Goal: Find contact information: Find contact information

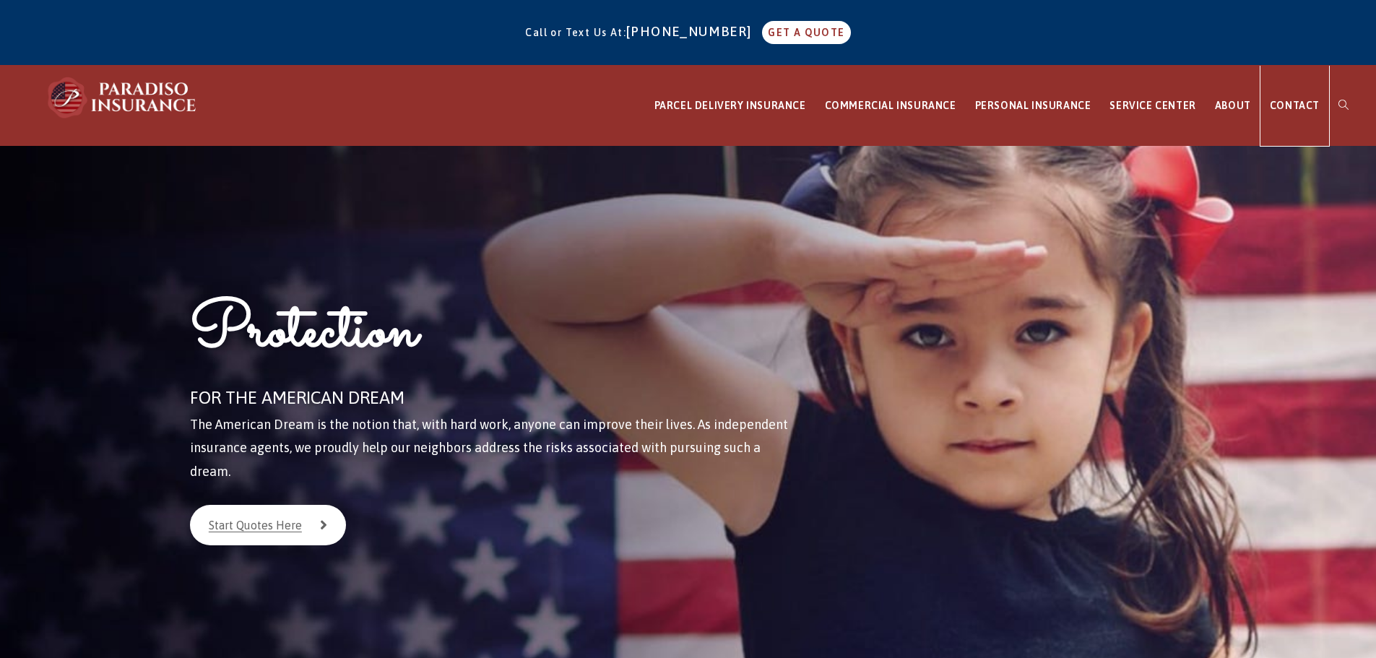
click at [1296, 105] on span "CONTACT" at bounding box center [1295, 106] width 50 height 12
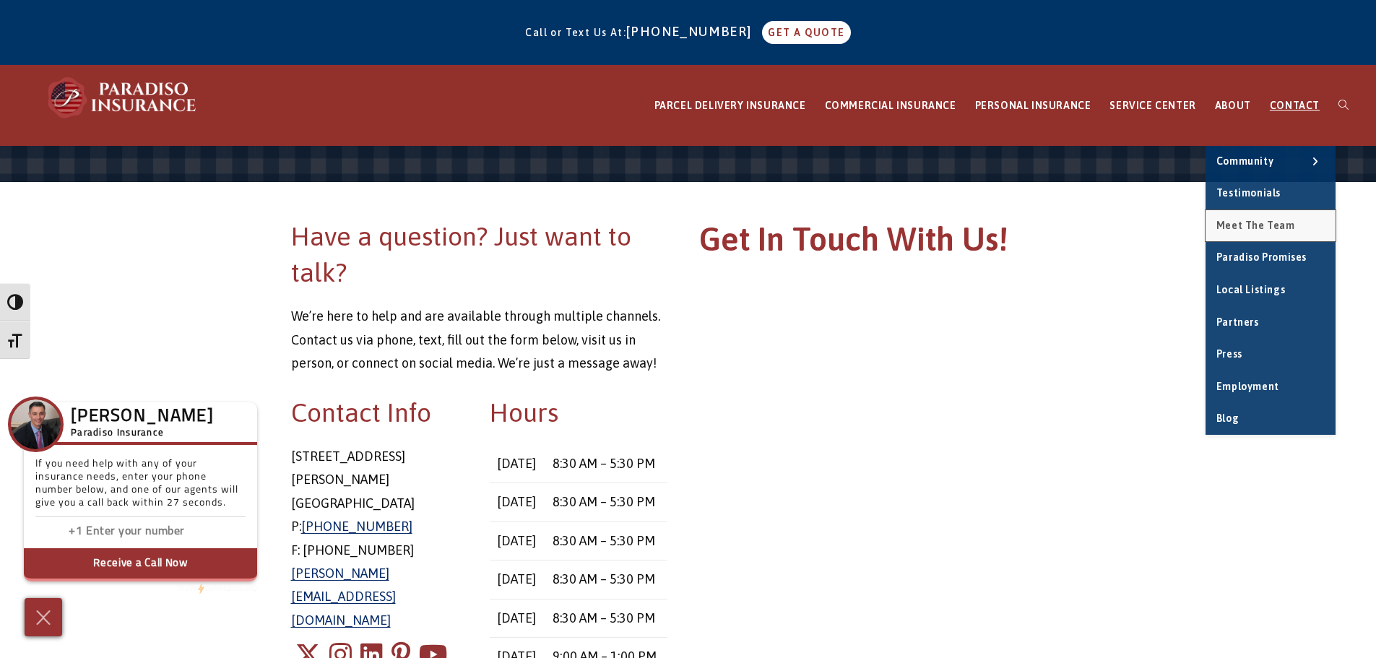
click at [1253, 217] on link "Meet the Team" at bounding box center [1270, 226] width 130 height 32
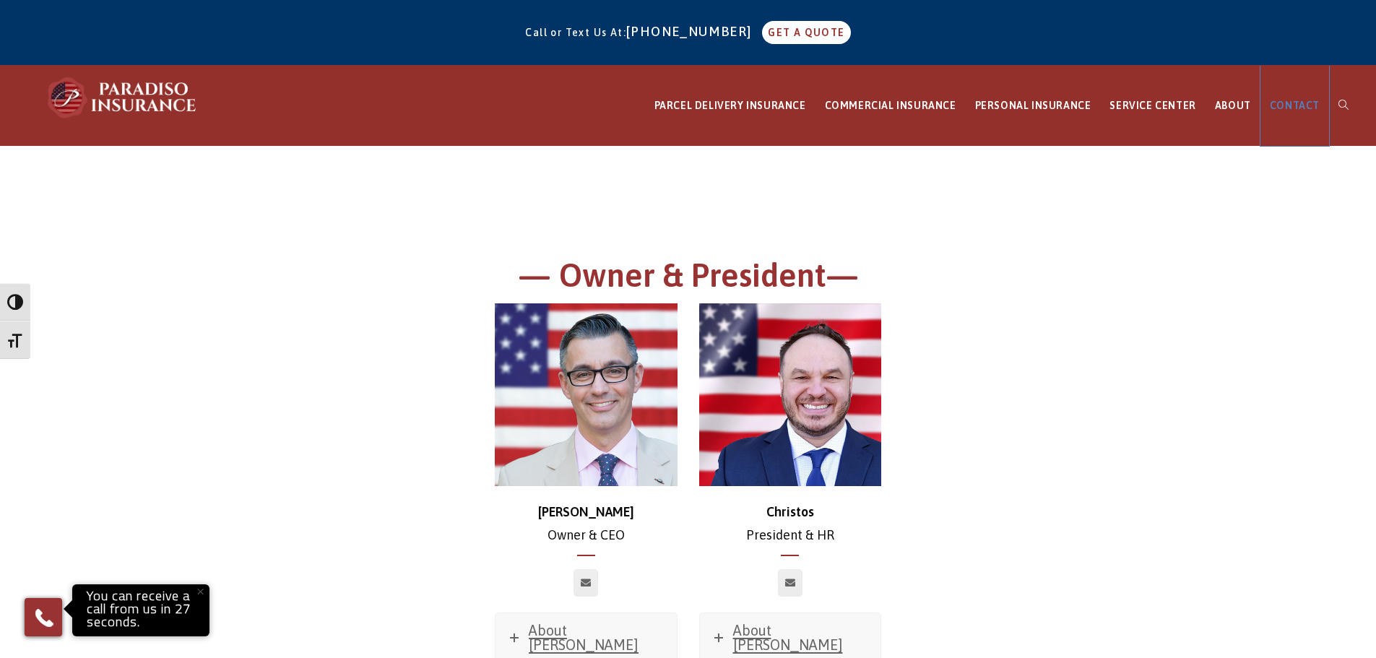
click at [1293, 101] on span "CONTACT" at bounding box center [1295, 106] width 50 height 12
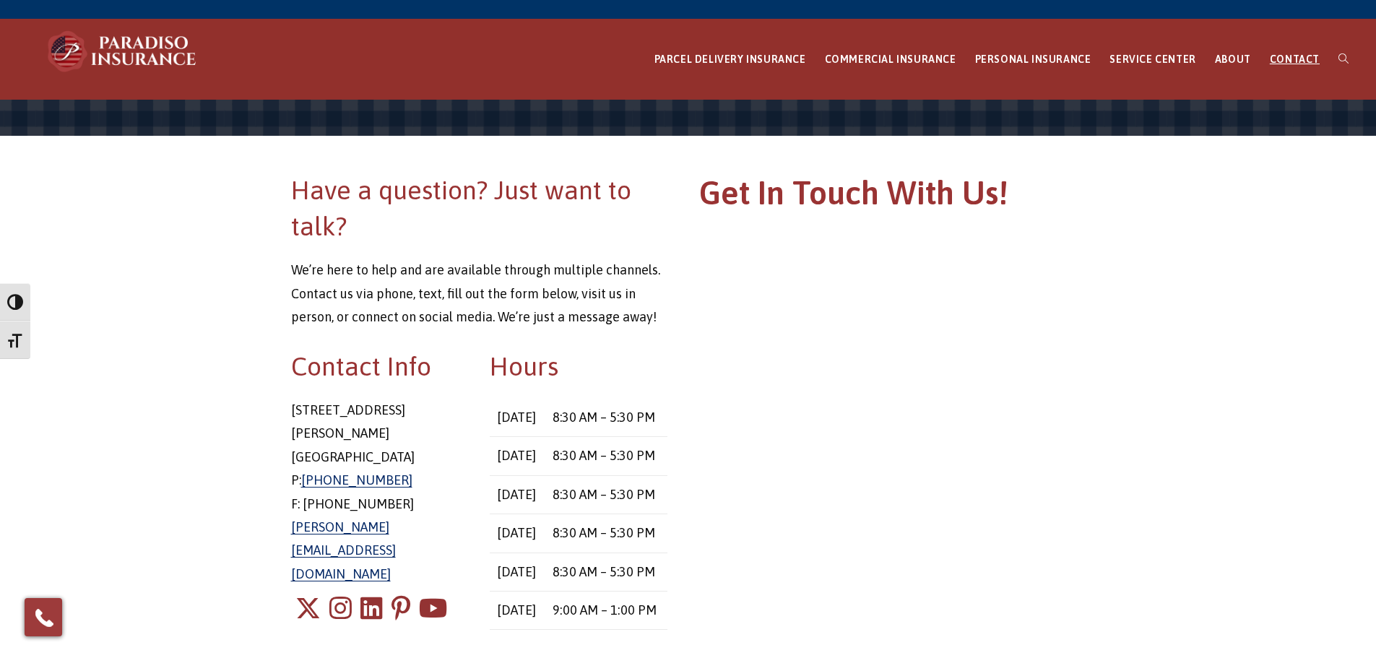
scroll to position [72, 0]
